Goal: Browse casually: Explore the website without a specific task or goal

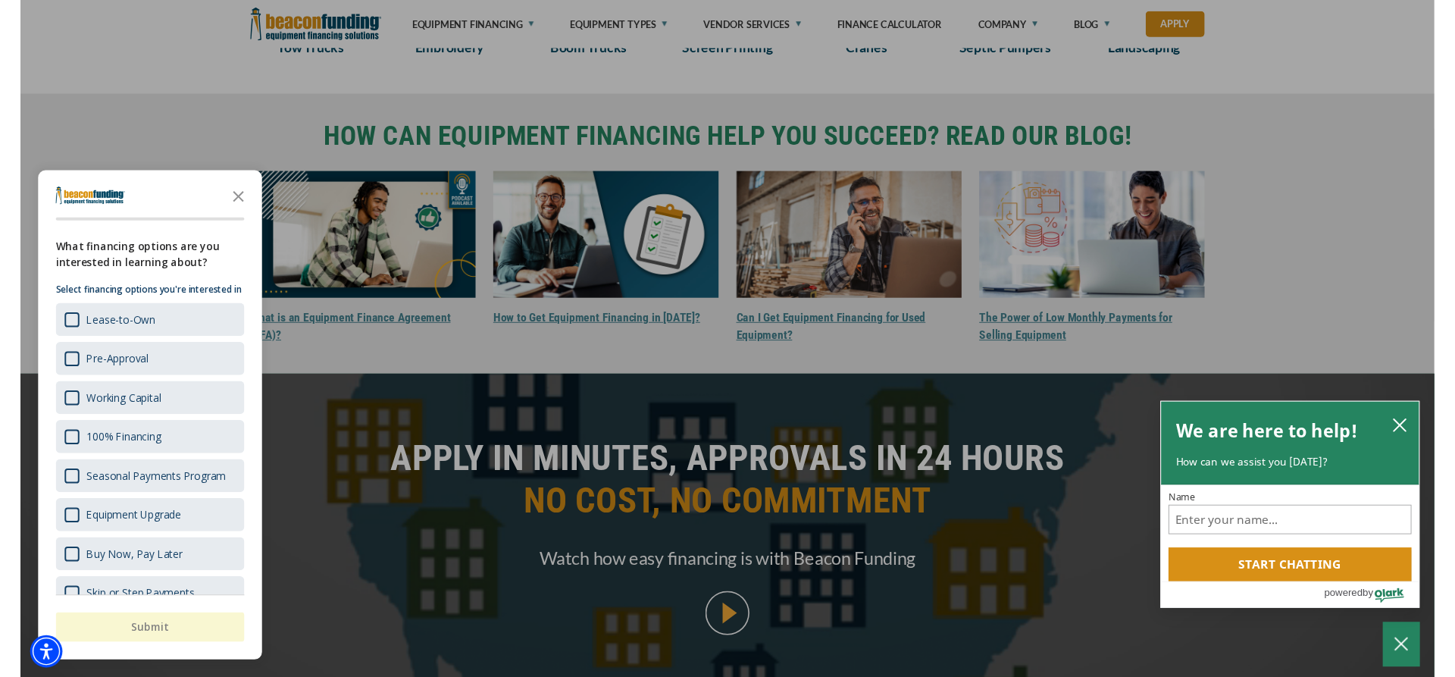
scroll to position [1392, 0]
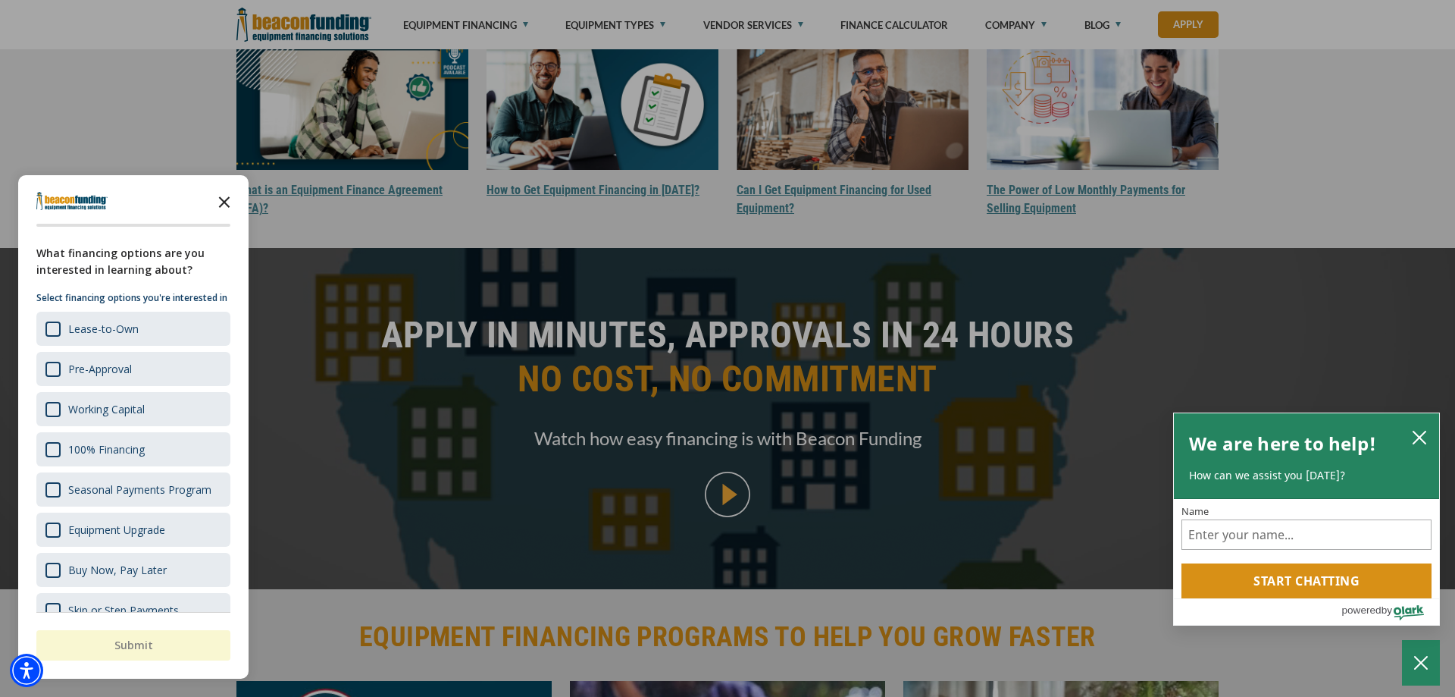
click at [219, 200] on icon "Close the survey" at bounding box center [224, 201] width 30 height 30
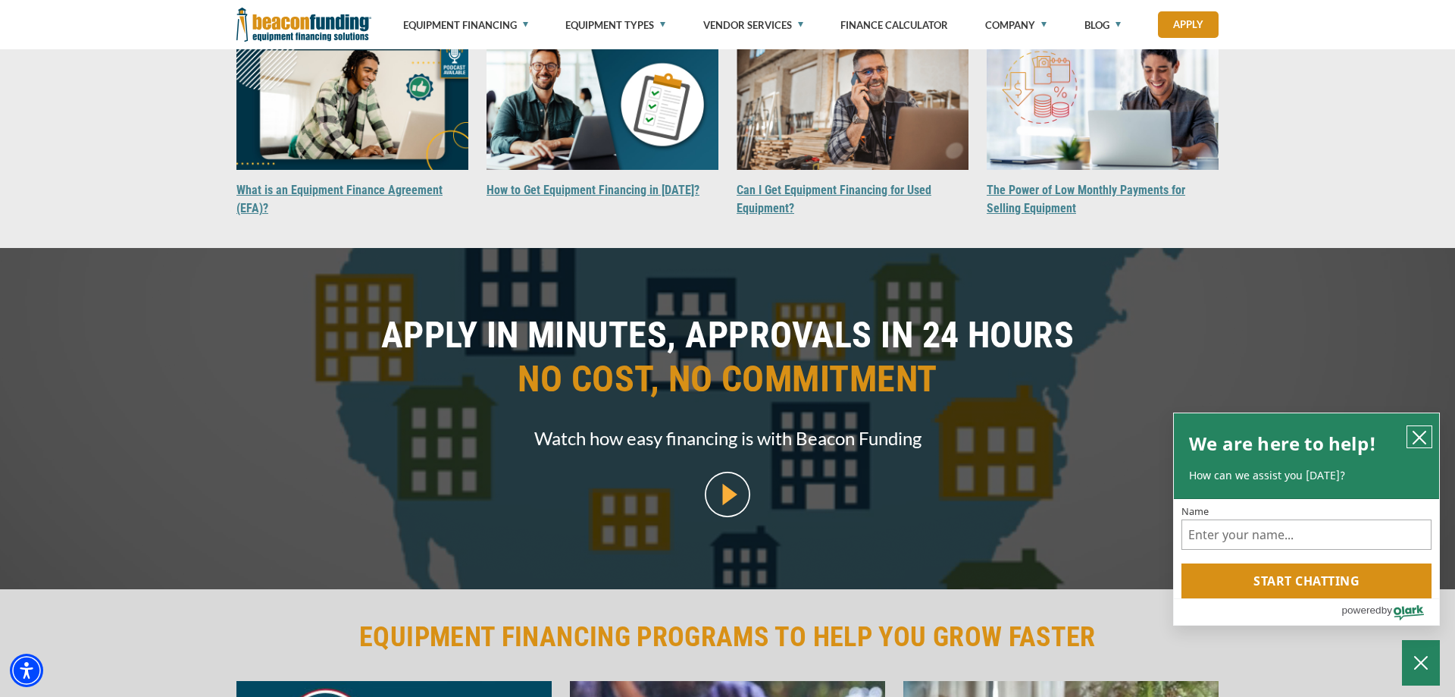
click at [1408, 426] on button "close chatbox" at bounding box center [1420, 436] width 24 height 21
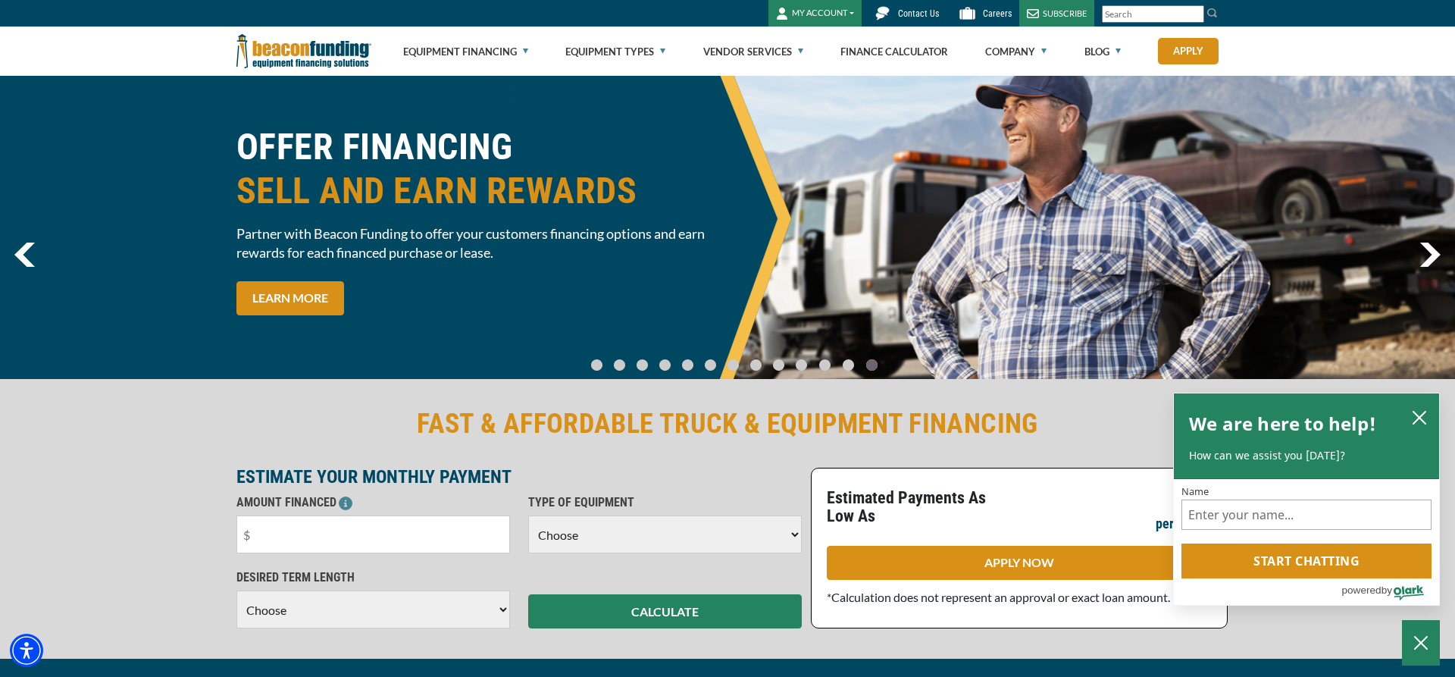
drag, startPoint x: 981, startPoint y: 240, endPoint x: 578, endPoint y: 224, distance: 402.9
click at [588, 224] on div "OFFER FINANCING SELL AND EARN REWARDS Partner with Beacon Funding to offer your…" at bounding box center [727, 227] width 1001 height 205
click at [23, 258] on img "previous" at bounding box center [24, 255] width 20 height 24
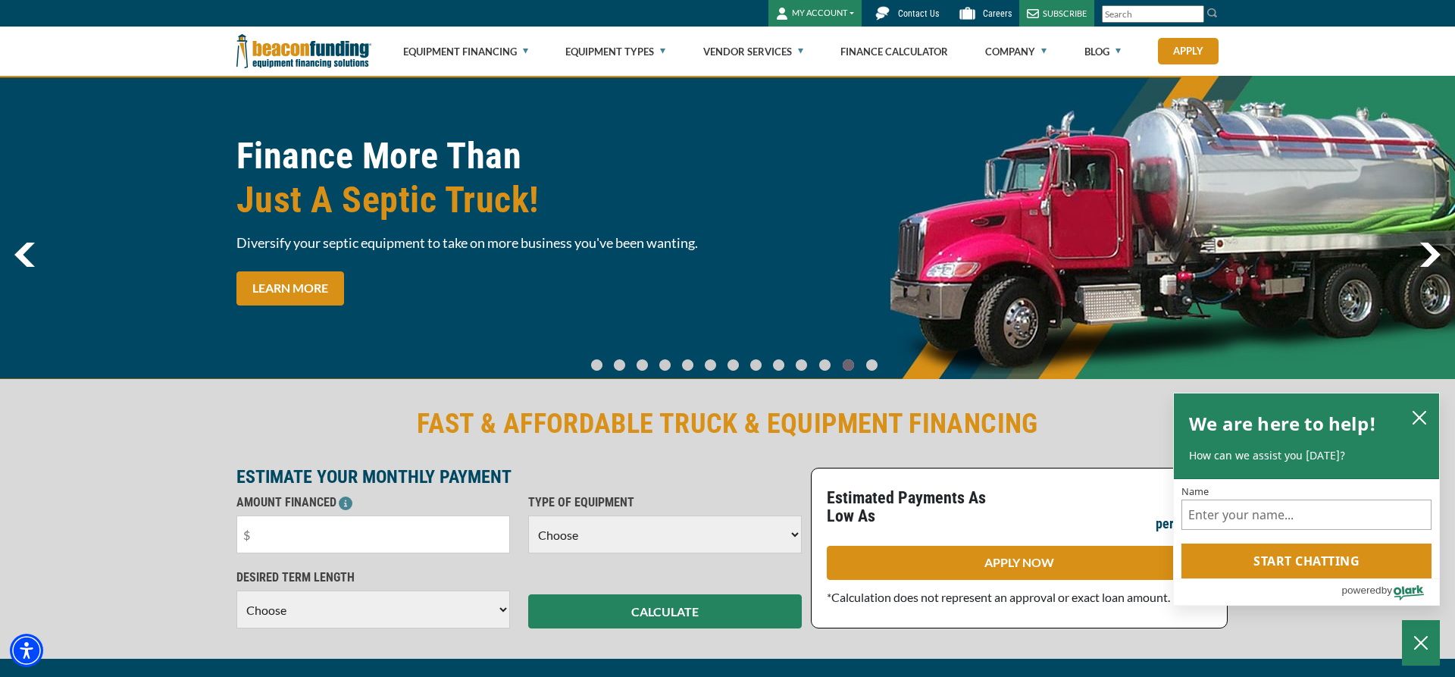
click at [30, 269] on div "Finance More Than Just A Septic Truck! Diversify your septic equipment to take …" at bounding box center [727, 227] width 1455 height 303
click at [27, 257] on img "previous" at bounding box center [24, 255] width 20 height 24
